Goal: Task Accomplishment & Management: Use online tool/utility

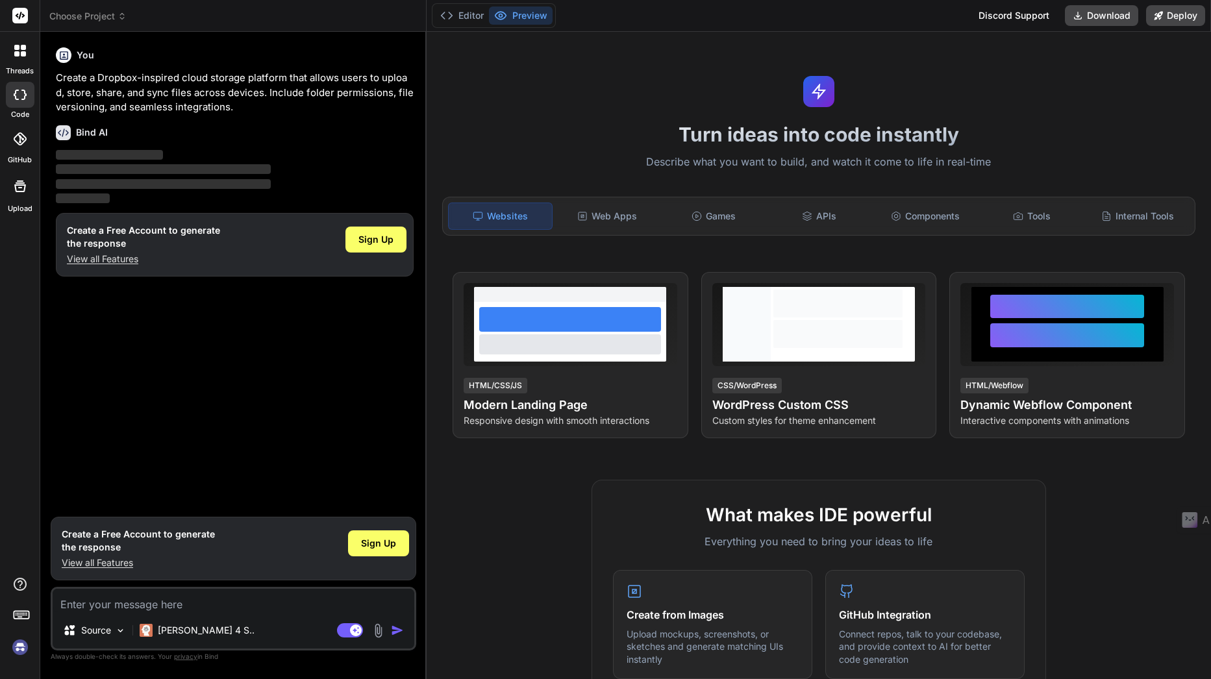
click at [22, 53] on icon at bounding box center [23, 53] width 5 height 5
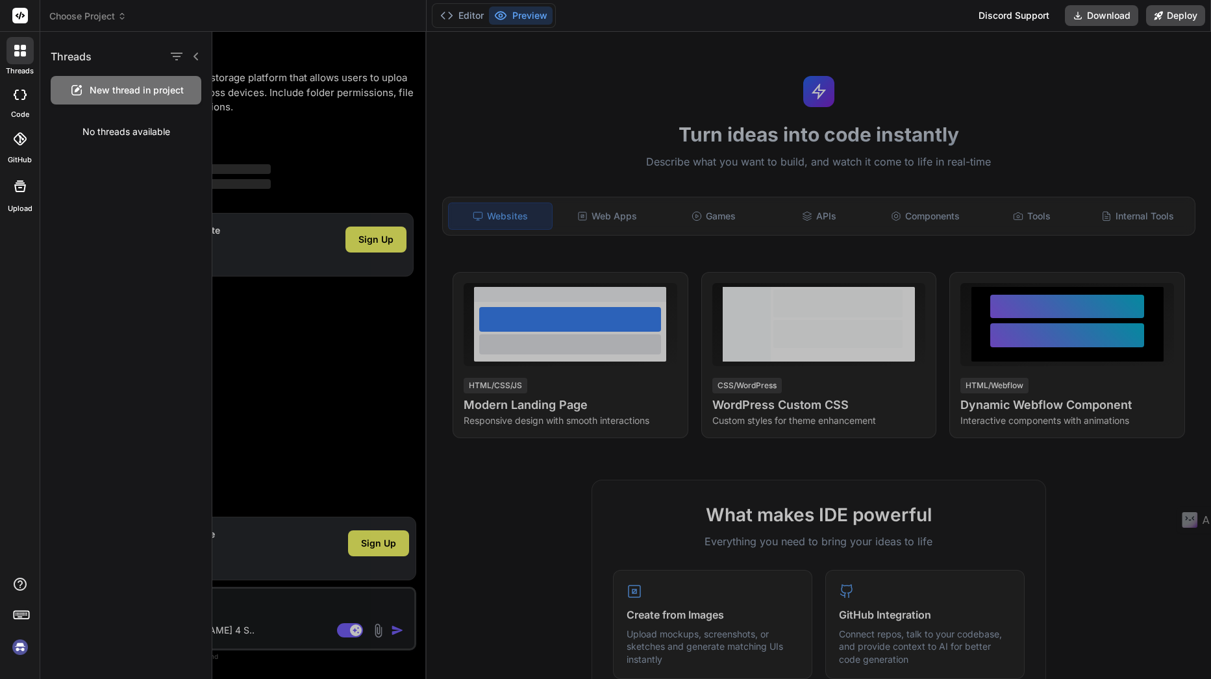
click at [21, 99] on icon at bounding box center [20, 95] width 13 height 10
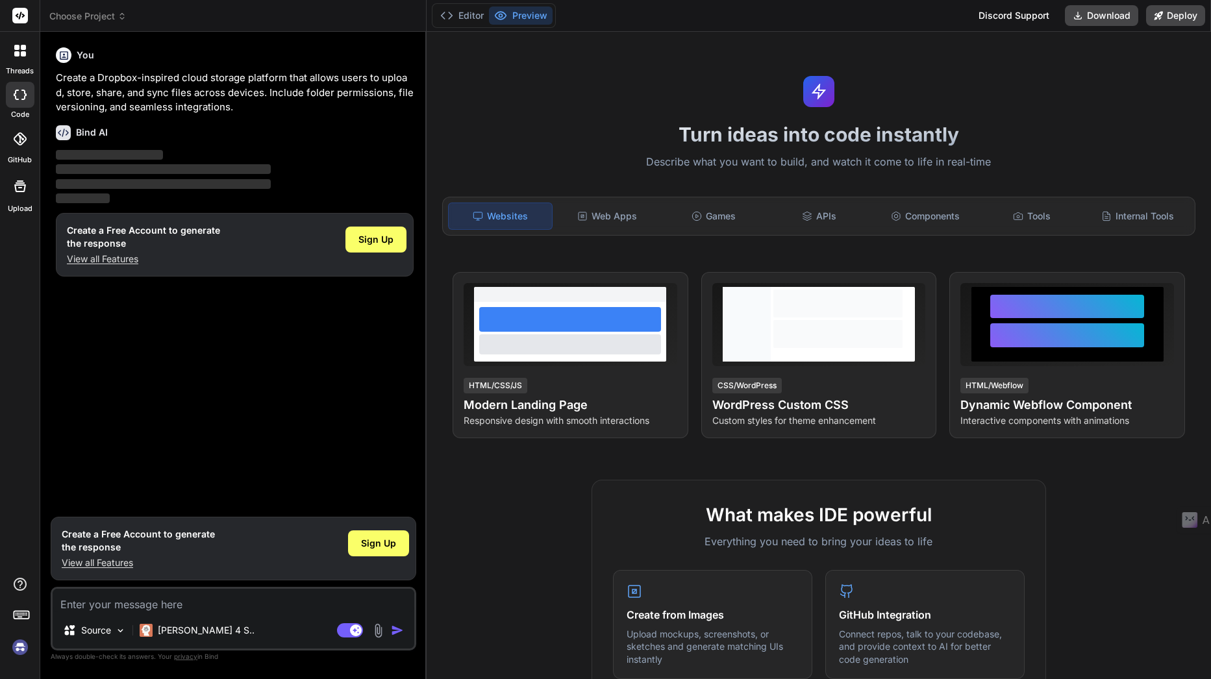
click at [22, 138] on icon at bounding box center [20, 138] width 13 height 13
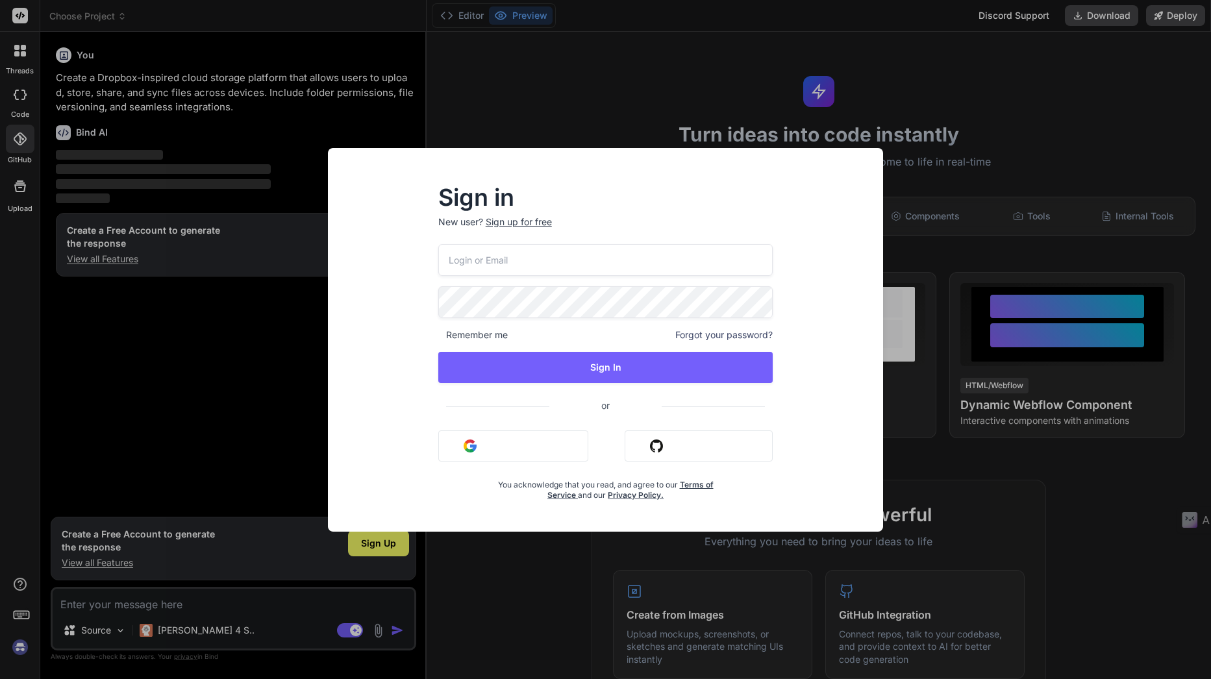
click at [15, 190] on div "Sign in New user? Sign up for free Remember me Forgot your password? Sign In or…" at bounding box center [605, 339] width 1211 height 679
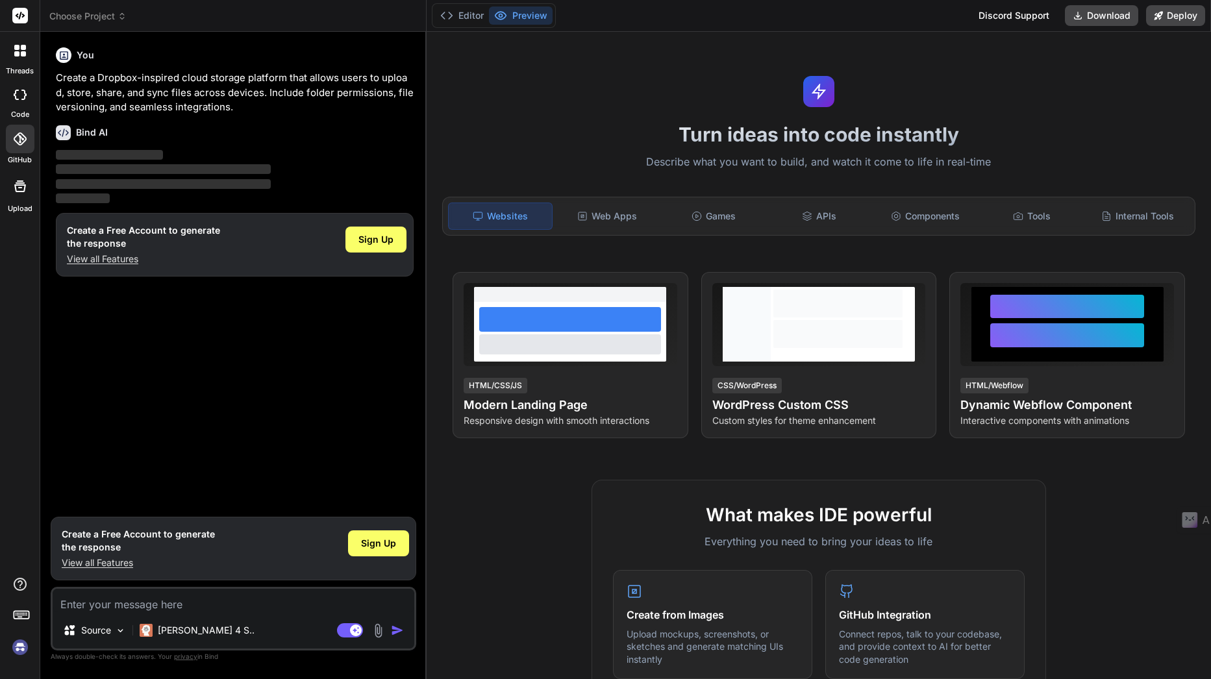
click at [19, 192] on icon at bounding box center [20, 187] width 12 height 12
click at [26, 96] on icon at bounding box center [20, 95] width 13 height 10
type textarea "x"
click at [611, 213] on div "Web Apps" at bounding box center [606, 216] width 103 height 27
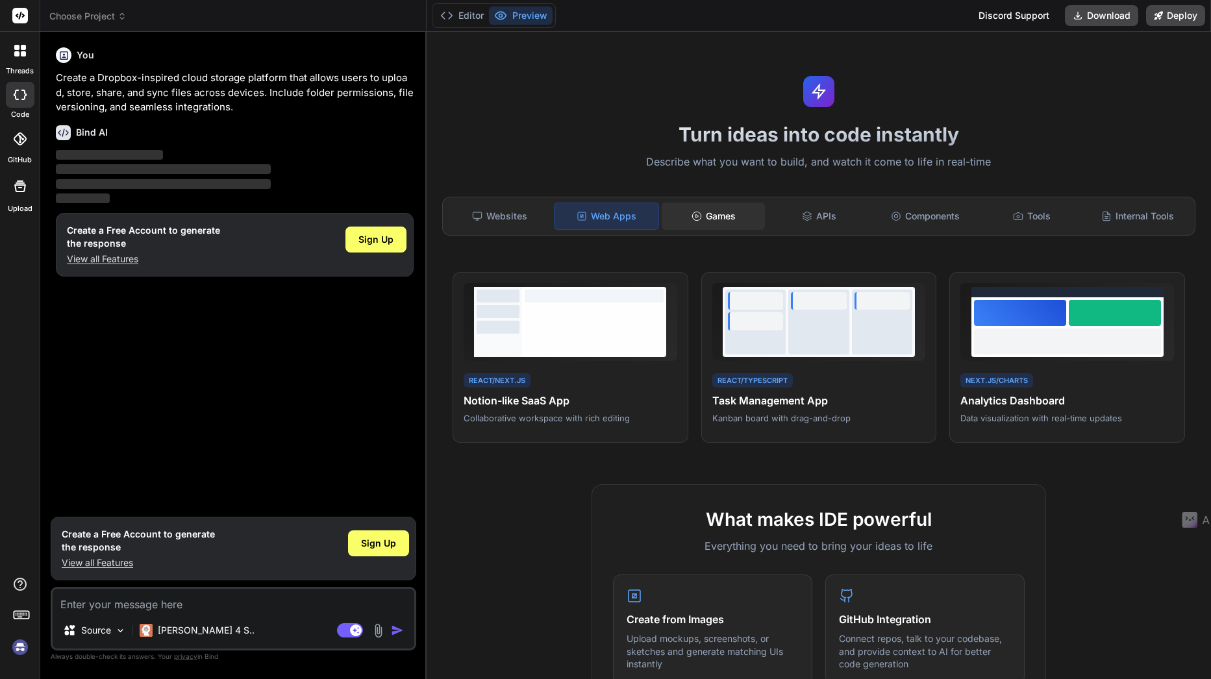
click at [721, 212] on div "Games" at bounding box center [713, 216] width 103 height 27
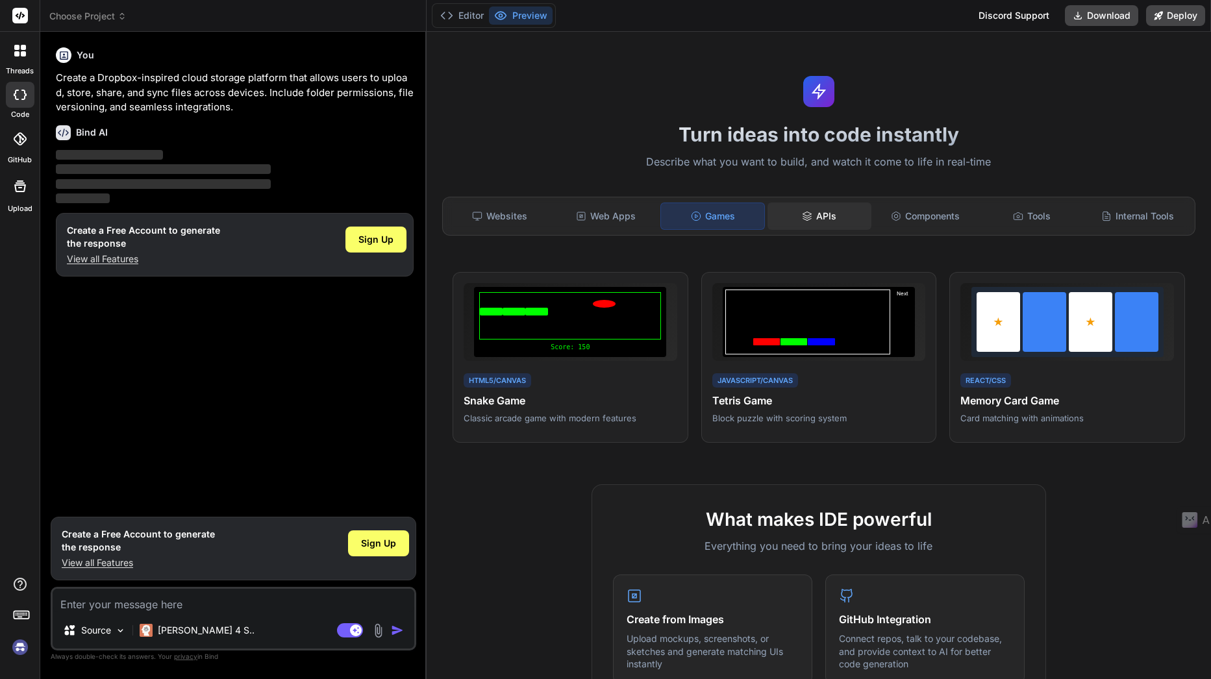
click at [829, 208] on div "APIs" at bounding box center [818, 216] width 103 height 27
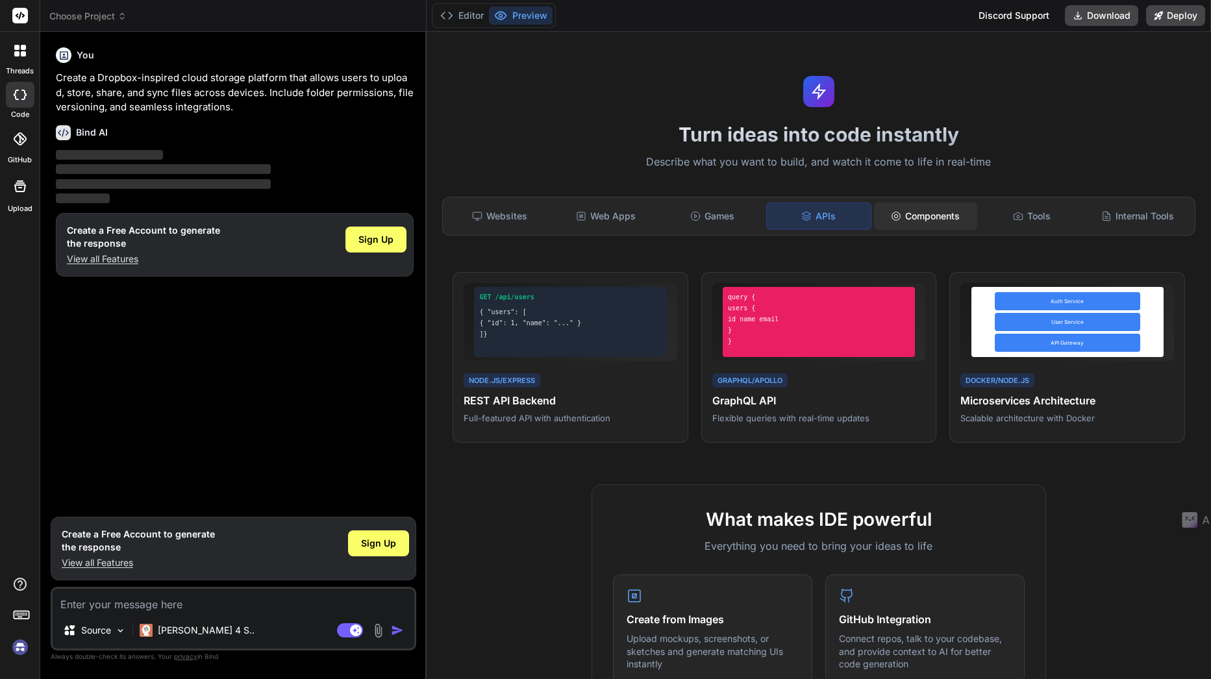
click at [918, 210] on div "Components" at bounding box center [925, 216] width 103 height 27
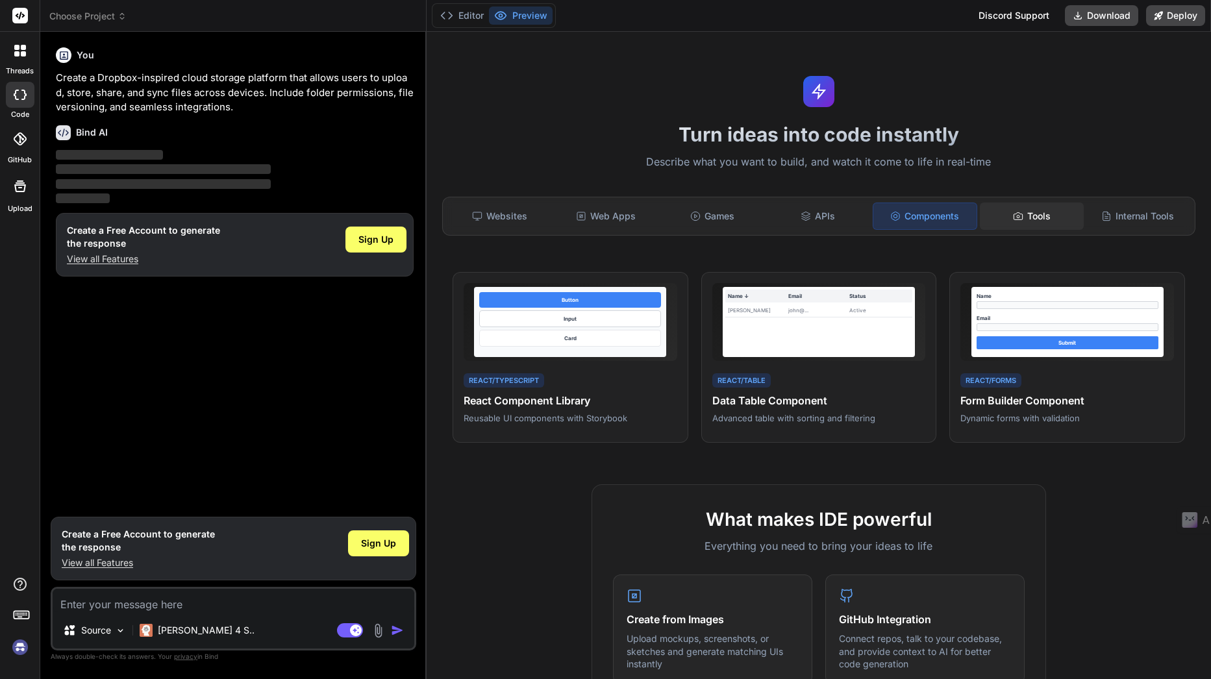
click at [1040, 218] on div "Tools" at bounding box center [1031, 216] width 103 height 27
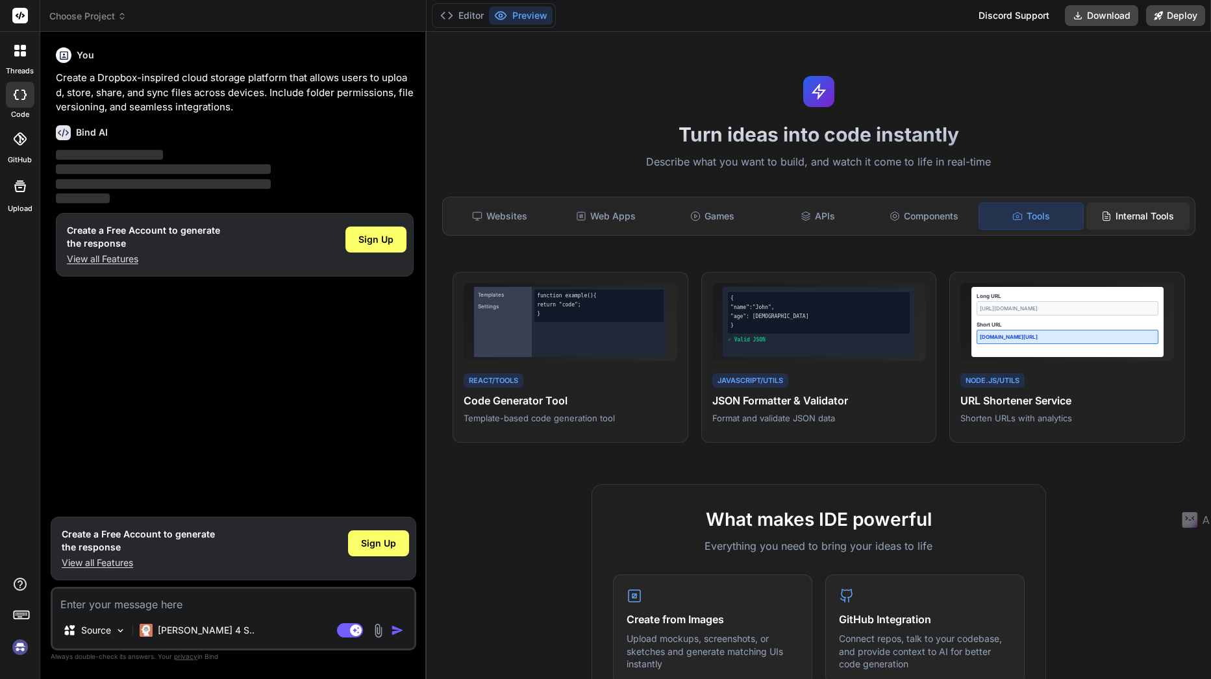
click at [1120, 223] on div "Internal Tools" at bounding box center [1137, 216] width 103 height 27
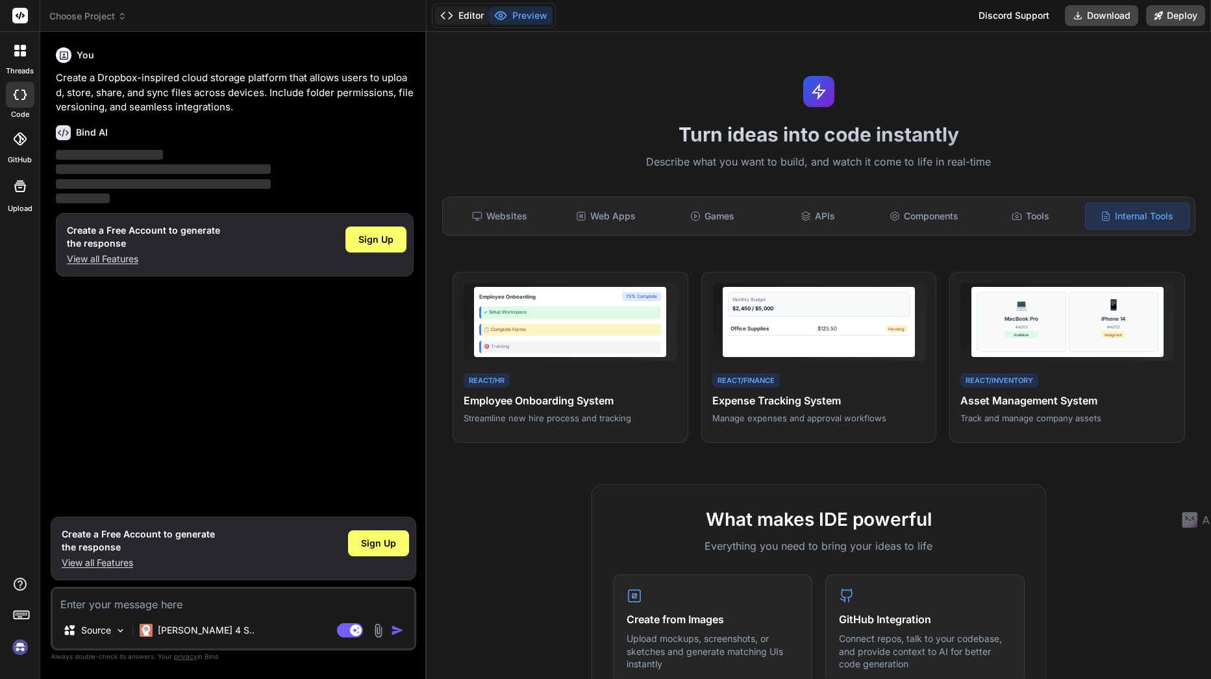
click at [467, 14] on button "Editor" at bounding box center [462, 15] width 54 height 18
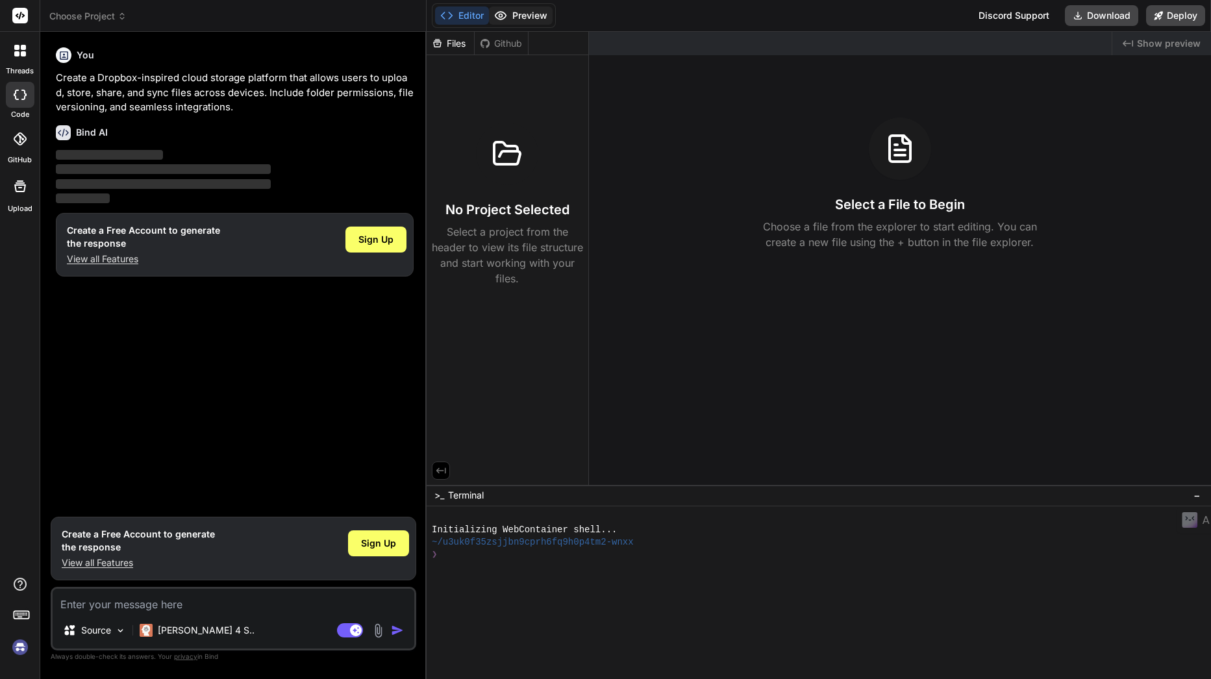
click at [518, 18] on button "Preview" at bounding box center [521, 15] width 64 height 18
